Goal: Information Seeking & Learning: Learn about a topic

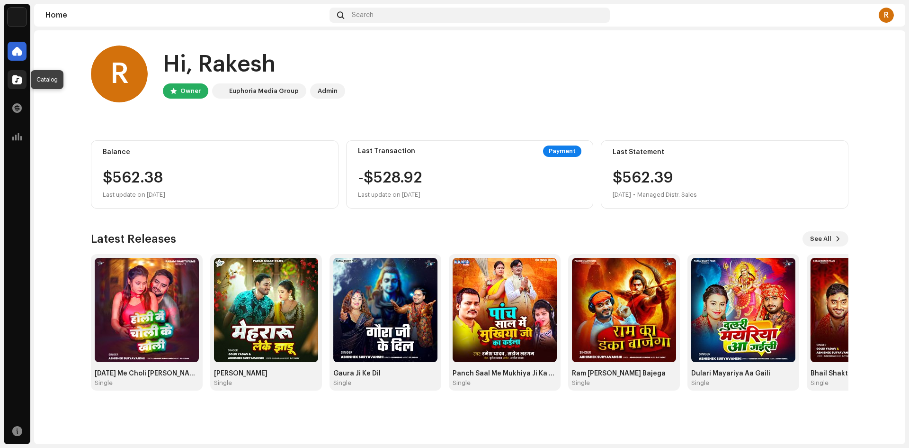
click at [20, 86] on div at bounding box center [17, 79] width 19 height 19
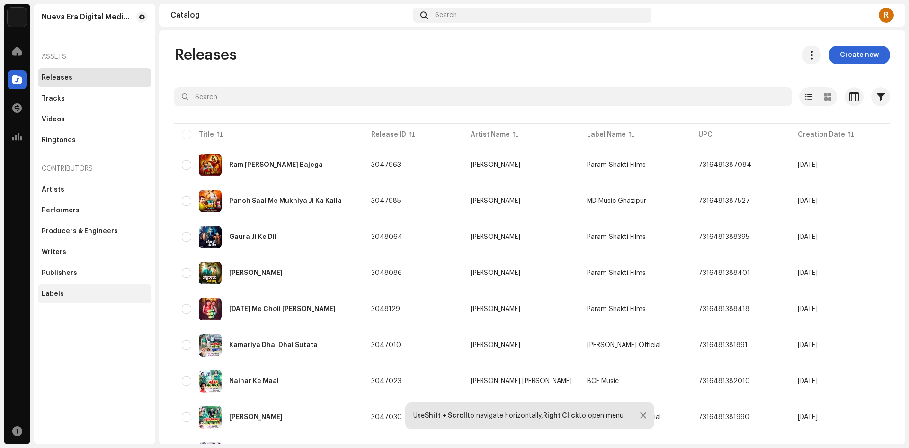
click at [45, 294] on div "Labels" at bounding box center [53, 294] width 22 height 8
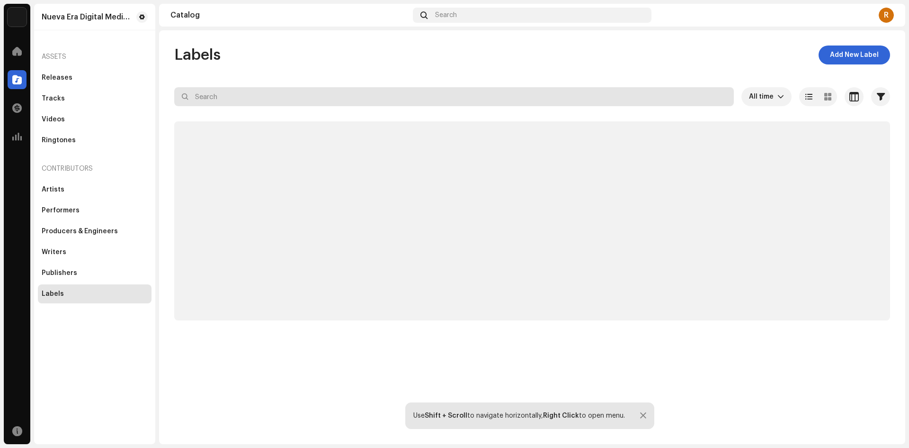
click at [227, 98] on input "text" at bounding box center [454, 96] width 560 height 19
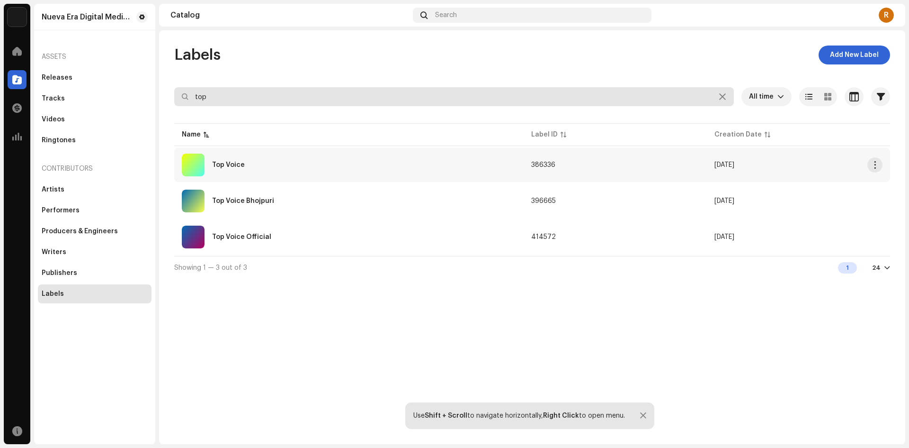
type input "top"
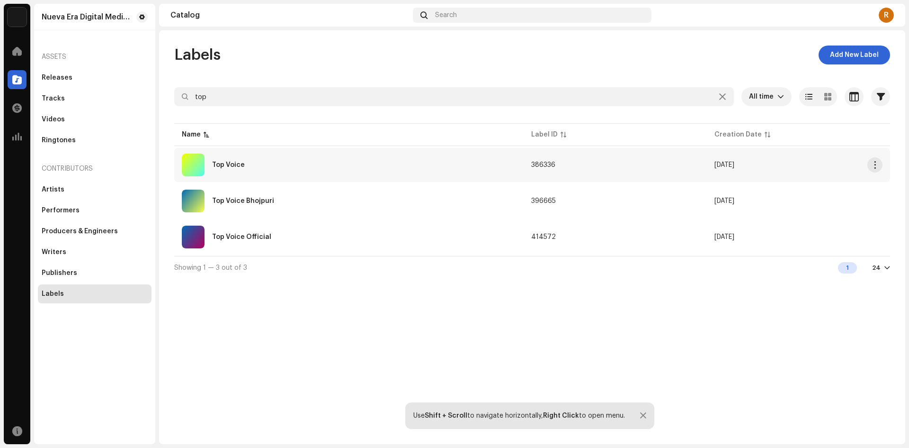
click at [245, 161] on div "Top Voice" at bounding box center [349, 164] width 334 height 23
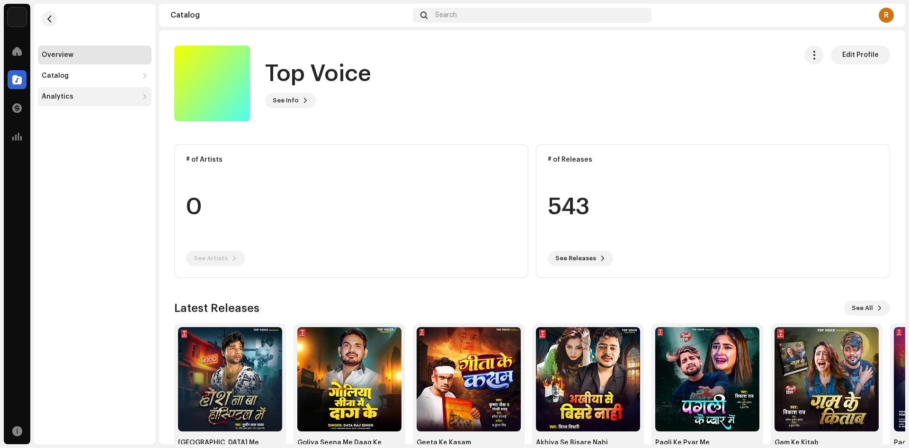
click at [76, 95] on div "Analytics" at bounding box center [90, 97] width 97 height 8
click at [67, 158] on div "Revenue" at bounding box center [59, 159] width 29 height 8
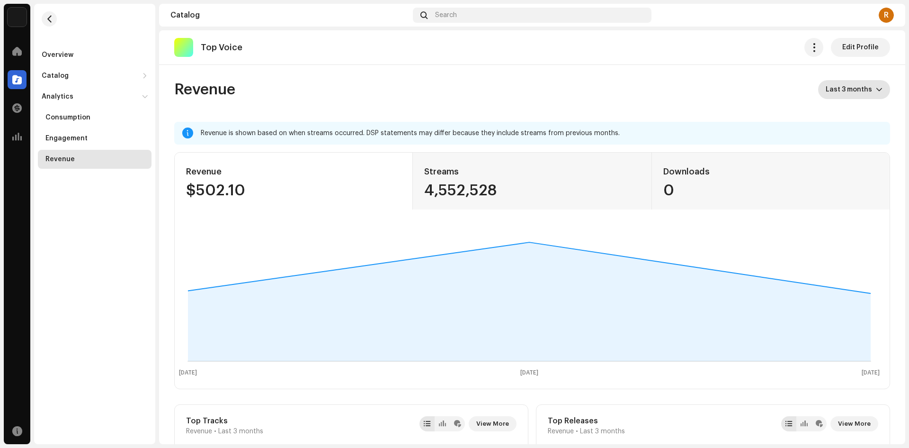
click at [842, 85] on span "Last 3 months" at bounding box center [851, 89] width 50 height 19
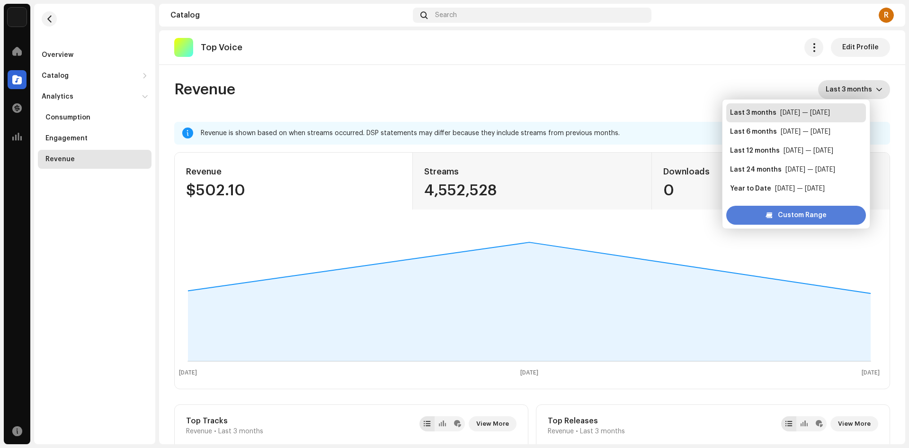
scroll to position [15, 0]
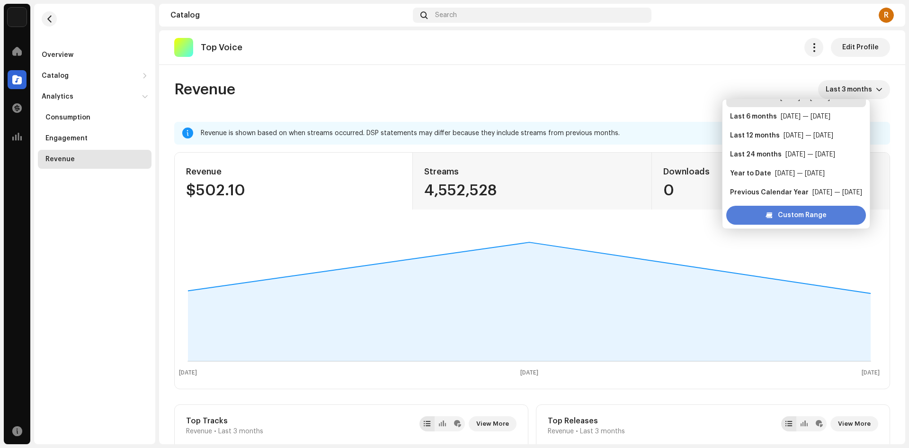
click at [805, 214] on span "Custom Range" at bounding box center [802, 215] width 49 height 19
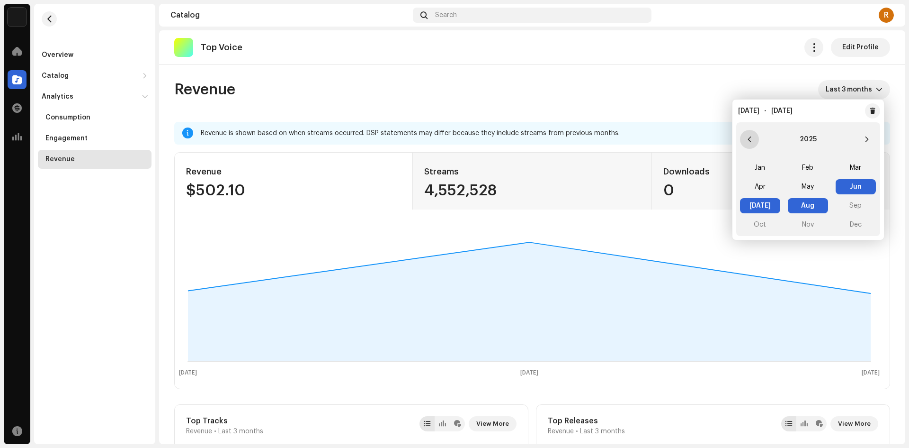
click at [747, 141] on icon "Previous Year" at bounding box center [749, 139] width 7 height 7
click at [762, 172] on span "Jan" at bounding box center [760, 167] width 40 height 15
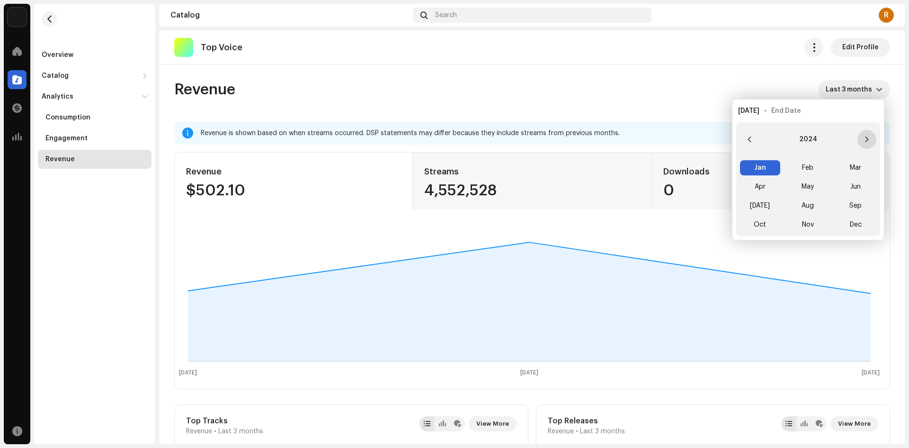
click at [863, 137] on button "Next Year" at bounding box center [867, 139] width 19 height 19
click at [809, 206] on span "Aug" at bounding box center [808, 205] width 40 height 15
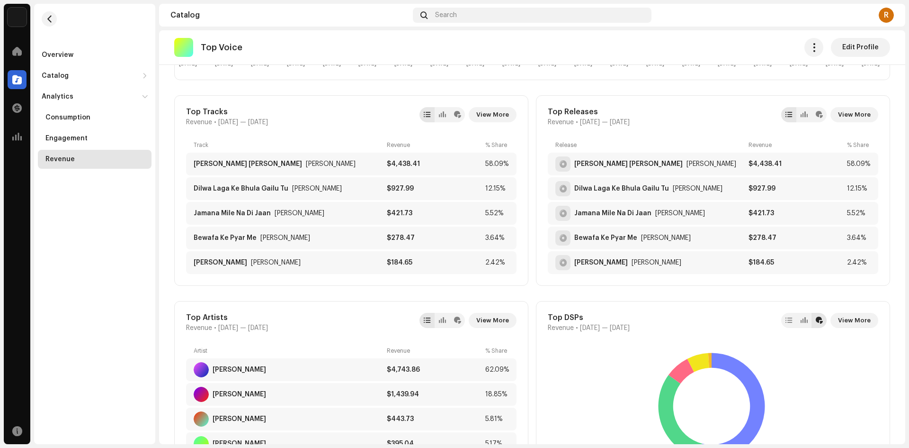
scroll to position [332, 0]
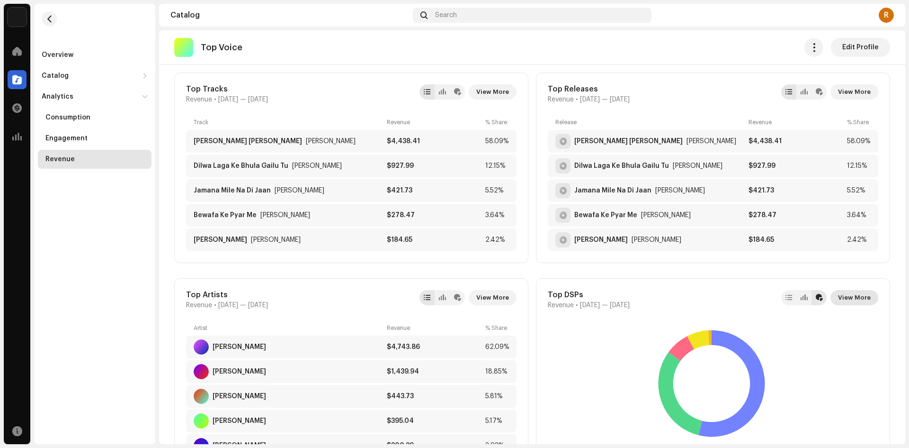
click at [854, 296] on span "View More" at bounding box center [854, 297] width 33 height 19
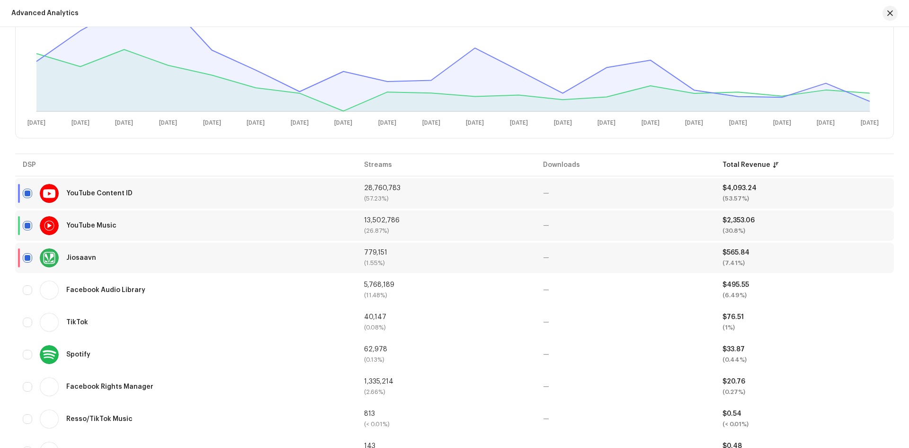
scroll to position [237, 0]
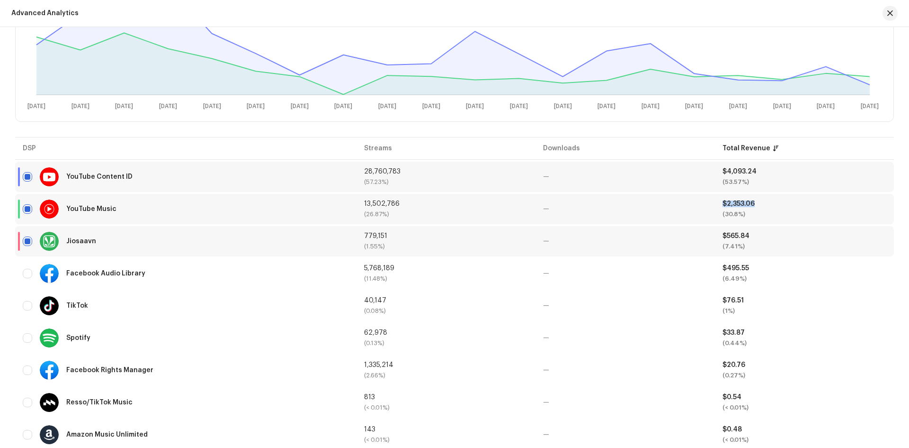
drag, startPoint x: 753, startPoint y: 204, endPoint x: 716, endPoint y: 204, distance: 36.9
click at [716, 204] on td "$2,353.06 (30.8%)" at bounding box center [804, 209] width 179 height 30
drag, startPoint x: 749, startPoint y: 265, endPoint x: 717, endPoint y: 271, distance: 32.8
click at [717, 271] on td "$495.55 (6.49%)" at bounding box center [804, 273] width 179 height 30
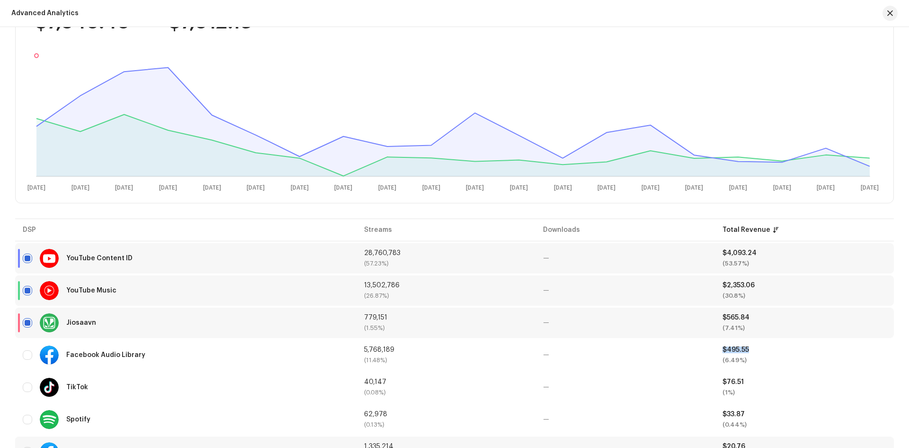
scroll to position [142, 0]
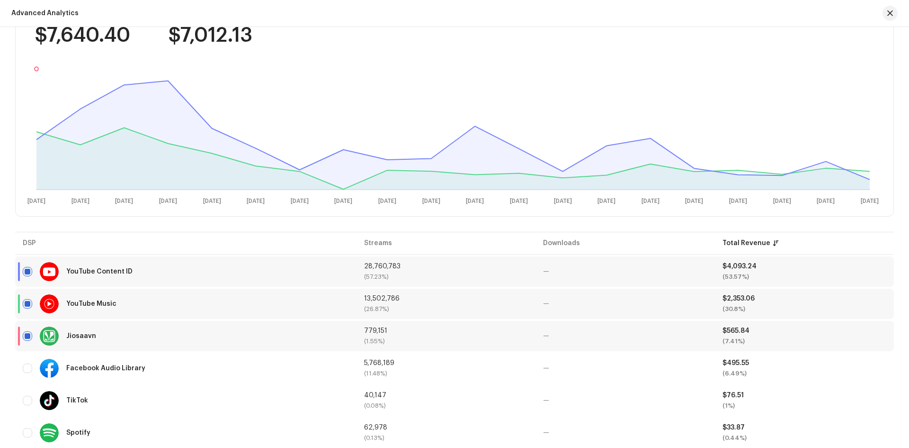
click at [130, 270] on div "YouTube Content ID" at bounding box center [186, 271] width 326 height 19
click at [110, 332] on div "Jiosaavn" at bounding box center [186, 335] width 326 height 19
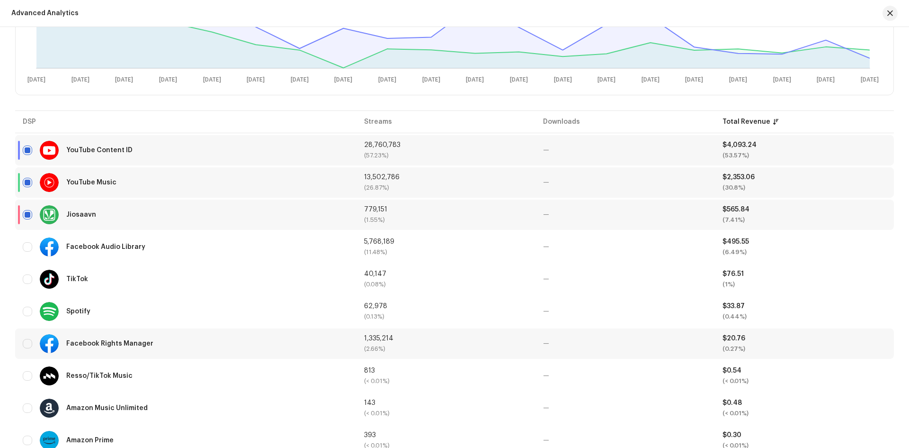
scroll to position [264, 0]
click at [737, 374] on div "$0.54 (< 0.01%)" at bounding box center [805, 375] width 164 height 17
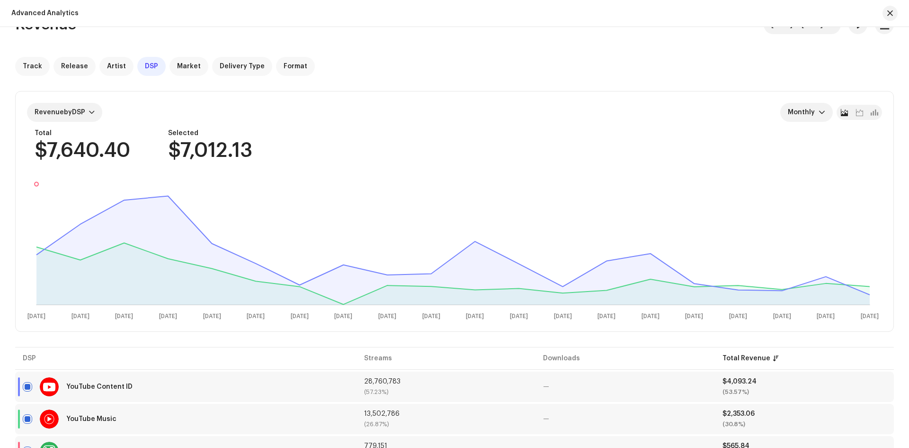
scroll to position [0, 0]
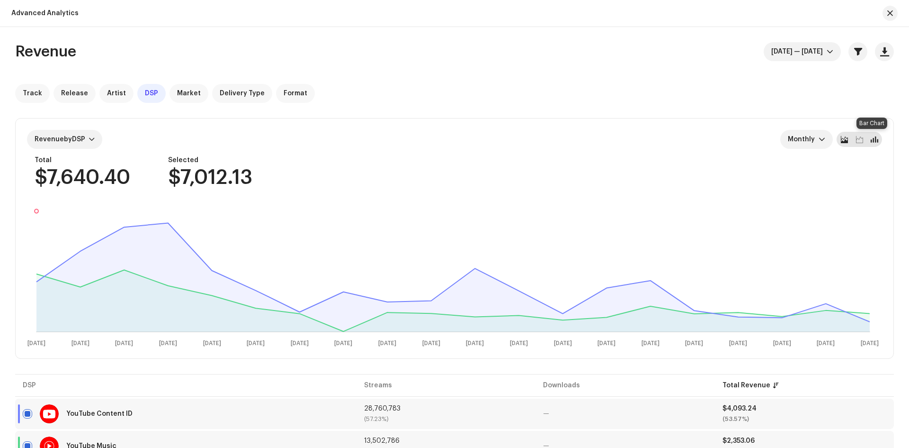
click at [874, 139] on span at bounding box center [875, 139] width 8 height 8
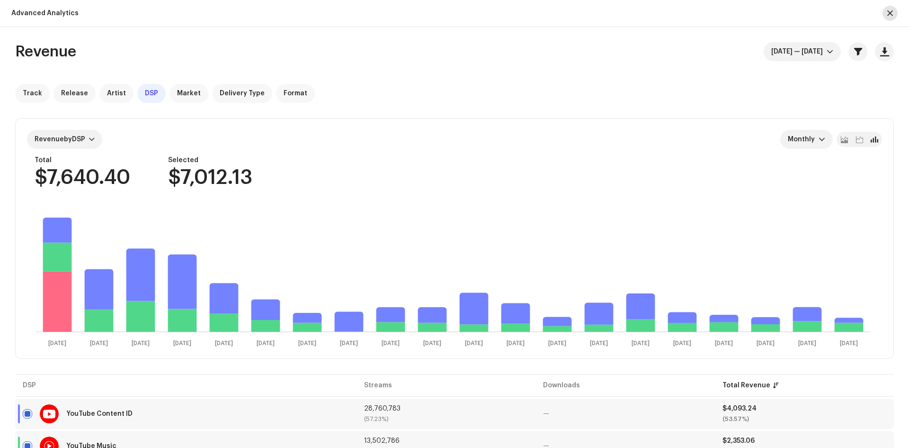
click at [889, 13] on span "button" at bounding box center [891, 13] width 6 height 8
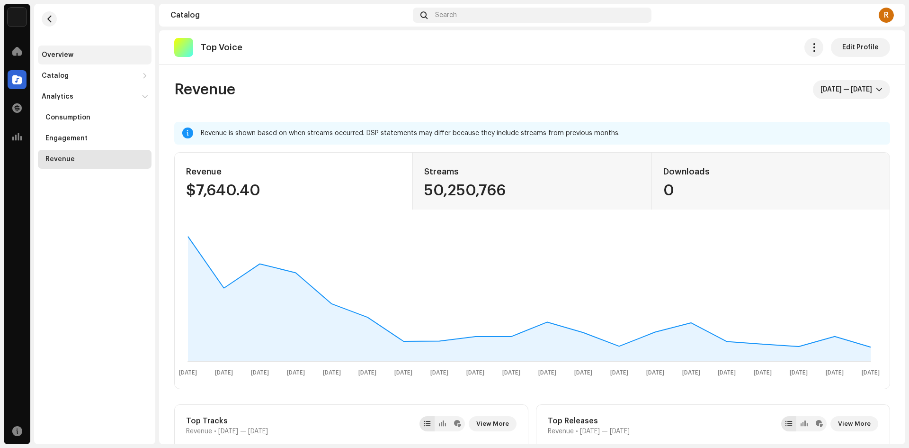
click at [63, 50] on div "Overview" at bounding box center [95, 54] width 114 height 19
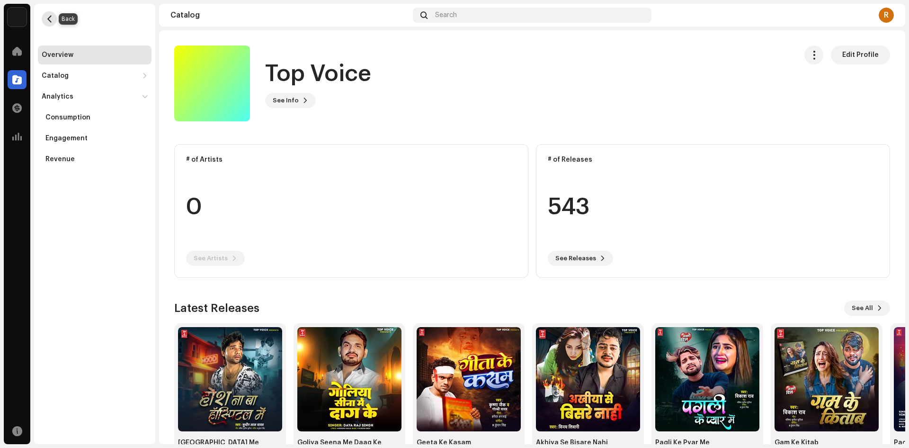
click at [50, 18] on span "button" at bounding box center [49, 19] width 7 height 8
